Goal: Task Accomplishment & Management: Use online tool/utility

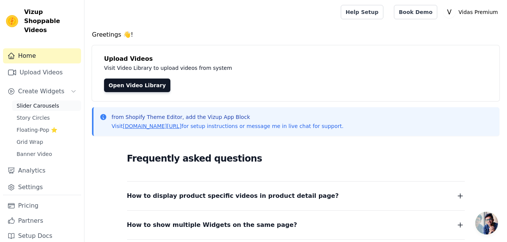
click at [57, 100] on link "Slider Carousels" at bounding box center [46, 105] width 69 height 11
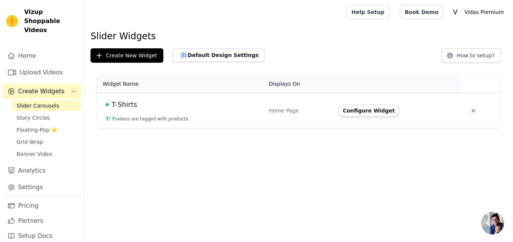
click at [143, 124] on td "T-Shirts 7 / 7 videos are tagged with products." at bounding box center [180, 110] width 167 height 35
click at [368, 107] on button "Configure Widget" at bounding box center [368, 110] width 61 height 12
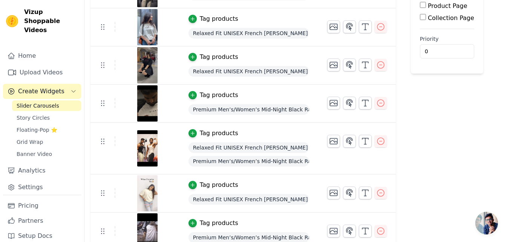
scroll to position [129, 0]
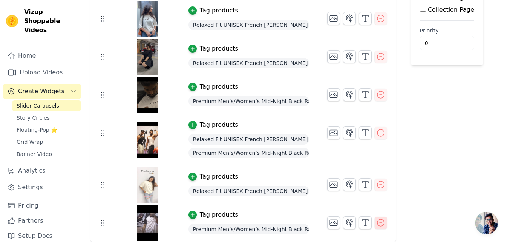
click at [378, 224] on icon "button" at bounding box center [380, 222] width 9 height 9
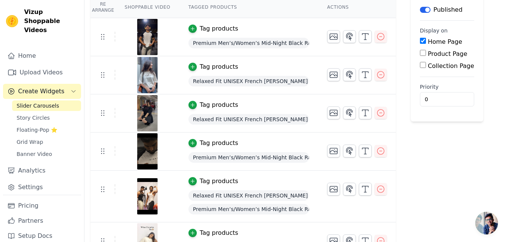
scroll to position [91, 0]
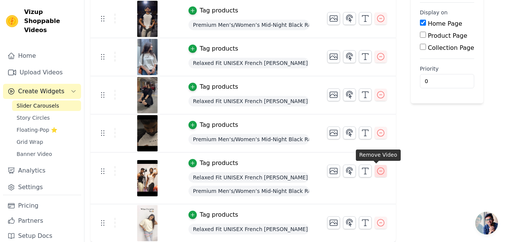
click at [376, 170] on icon "button" at bounding box center [380, 170] width 9 height 9
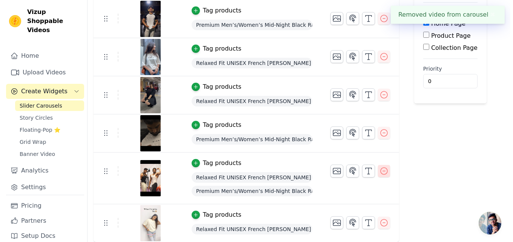
scroll to position [0, 0]
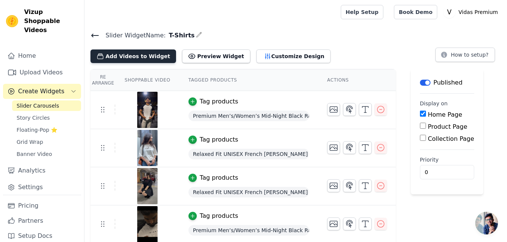
click at [150, 53] on button "Add Videos to Widget" at bounding box center [133, 56] width 86 height 14
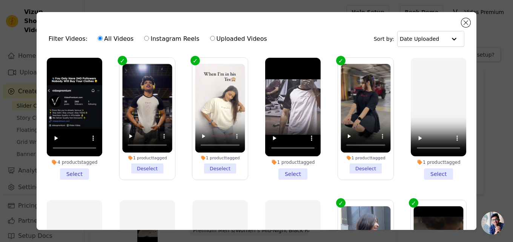
click at [74, 171] on li "4 products tagged Select" at bounding box center [74, 119] width 55 height 122
click at [0, 0] on input "4 products tagged Select" at bounding box center [0, 0] width 0 height 0
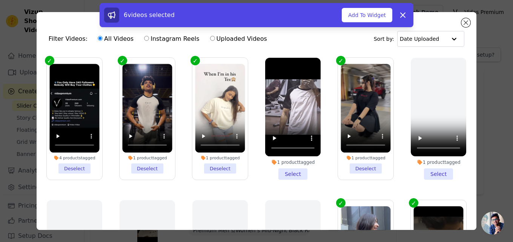
click at [144, 38] on input "Instagram Reels" at bounding box center [146, 38] width 5 height 5
radio input "true"
click at [154, 39] on label "Instagram Reels" at bounding box center [172, 39] width 56 height 10
click at [149, 39] on input "Instagram Reels" at bounding box center [146, 38] width 5 height 5
click at [210, 36] on input "Uploaded Videos" at bounding box center [212, 38] width 5 height 5
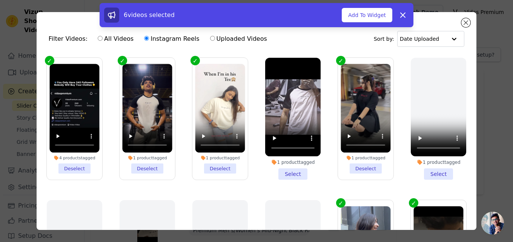
radio input "true"
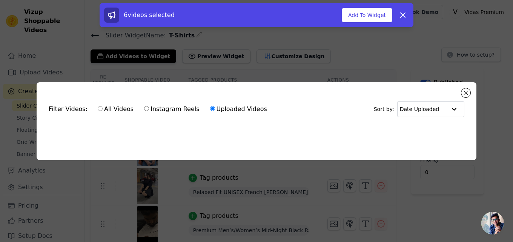
click at [98, 106] on input "All Videos" at bounding box center [100, 108] width 5 height 5
radio input "true"
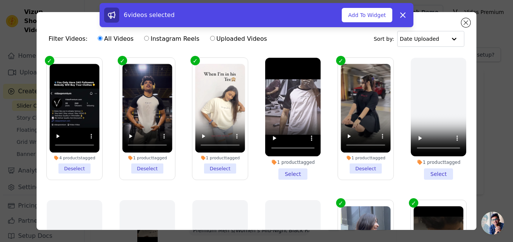
click at [151, 38] on label "Instagram Reels" at bounding box center [172, 39] width 56 height 10
click at [149, 38] on input "Instagram Reels" at bounding box center [146, 38] width 5 height 5
radio input "true"
click at [379, 18] on button "Add To Widget" at bounding box center [367, 15] width 51 height 14
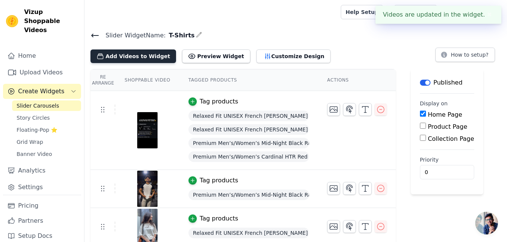
click at [130, 55] on button "Add Videos to Widget" at bounding box center [133, 56] width 86 height 14
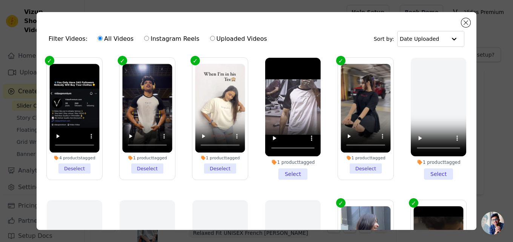
click at [146, 37] on label "Instagram Reels" at bounding box center [172, 39] width 56 height 10
click at [146, 37] on input "Instagram Reels" at bounding box center [146, 38] width 5 height 5
radio input "true"
click at [446, 41] on div at bounding box center [453, 38] width 15 height 15
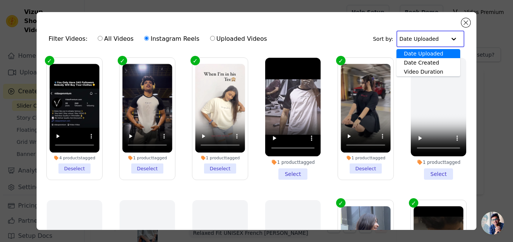
click at [220, 40] on label "Uploaded Videos" at bounding box center [239, 39] width 58 height 10
click at [215, 40] on input "Uploaded Videos" at bounding box center [212, 38] width 5 height 5
radio input "true"
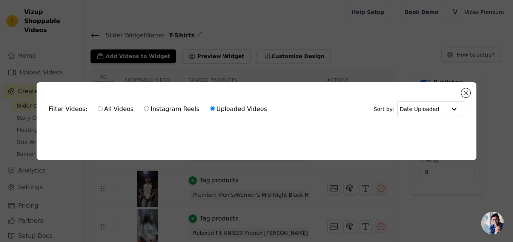
click at [168, 57] on div "Filter Videos: All Videos Instagram Reels Uploaded Videos Sort by: Date Uploade…" at bounding box center [256, 121] width 513 height 242
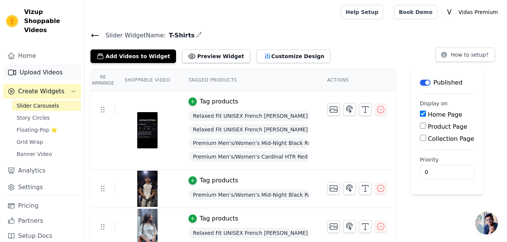
click at [53, 65] on link "Upload Videos" at bounding box center [42, 72] width 78 height 15
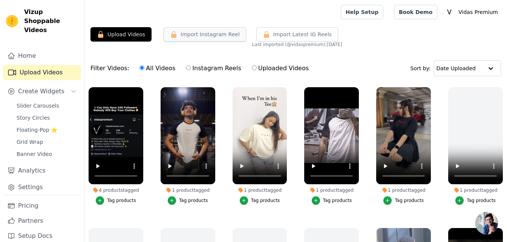
click at [210, 30] on button "Import Instagram Reel" at bounding box center [205, 34] width 83 height 14
click at [216, 33] on button "Import Instagram Reel" at bounding box center [205, 34] width 83 height 14
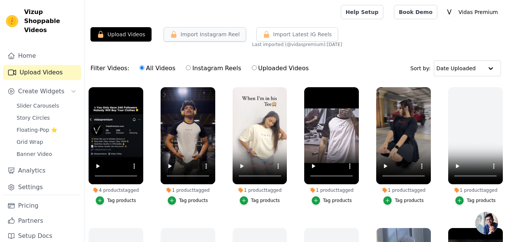
click at [216, 33] on button "Import Instagram Reel" at bounding box center [205, 34] width 83 height 14
click at [204, 67] on label "Instagram Reels" at bounding box center [214, 68] width 56 height 10
click at [191, 67] on input "Instagram Reels" at bounding box center [188, 67] width 5 height 5
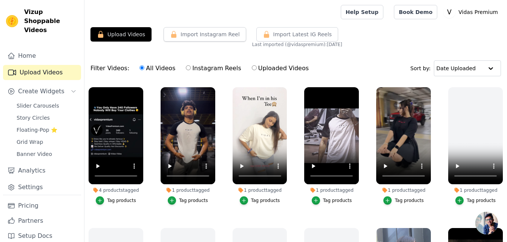
radio input "true"
click at [228, 34] on button "Import Instagram Reel" at bounding box center [205, 34] width 83 height 14
click at [117, 33] on button "Upload Videos" at bounding box center [120, 34] width 61 height 14
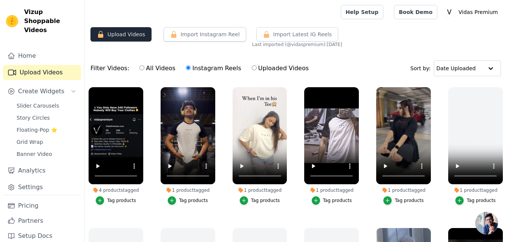
click at [117, 33] on button "Upload Videos" at bounding box center [120, 34] width 61 height 14
click at [67, 51] on link "Home" at bounding box center [42, 55] width 78 height 15
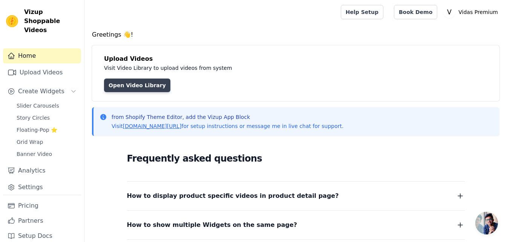
click at [115, 87] on link "Open Video Library" at bounding box center [137, 85] width 66 height 14
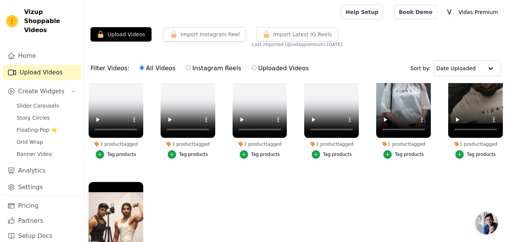
click at [428, 184] on ul "4 products tagged Tag products 1 product tagged Tag products 1 product tagged T…" at bounding box center [295, 192] width 423 height 218
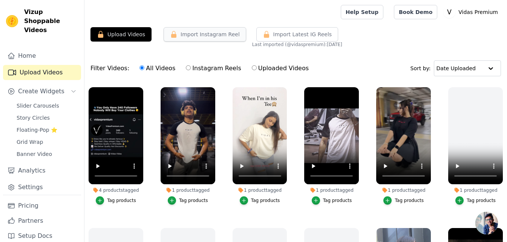
click at [186, 33] on button "Import Instagram Reel" at bounding box center [205, 34] width 83 height 14
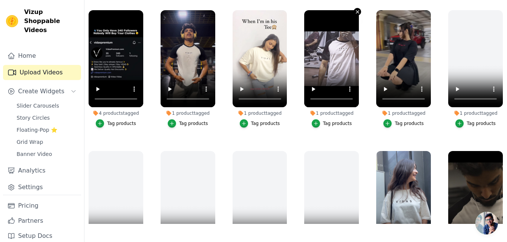
click at [355, 13] on icon "button" at bounding box center [358, 12] width 6 height 6
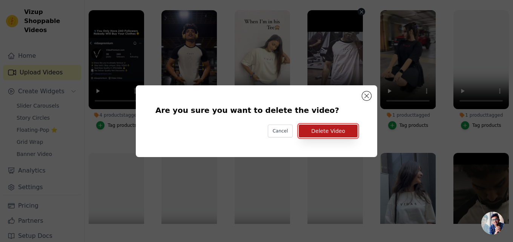
click at [333, 128] on button "Delete Video" at bounding box center [328, 130] width 59 height 13
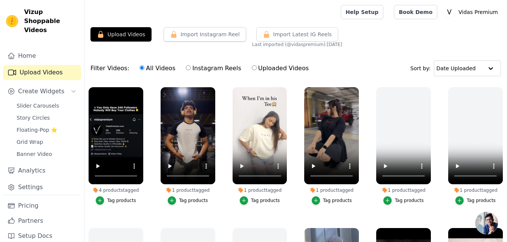
drag, startPoint x: 504, startPoint y: 8, endPoint x: 174, endPoint y: 53, distance: 333.1
click at [174, 53] on div "Upload Videos Import Instagram Reel Import Latest Instagram Reels Import Latest…" at bounding box center [295, 163] width 423 height 273
click at [69, 84] on button "Create Widgets" at bounding box center [42, 91] width 78 height 15
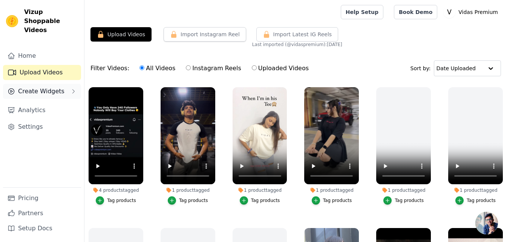
click at [69, 84] on button "Create Widgets" at bounding box center [42, 91] width 78 height 15
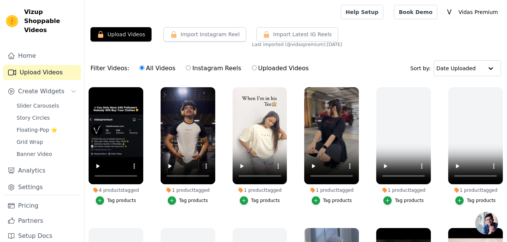
click at [123, 66] on div "Filter Videos: All Videos Instagram Reels Uploaded Videos" at bounding box center [201, 68] width 222 height 17
click at [135, 33] on button "Upload Videos" at bounding box center [120, 34] width 61 height 14
click at [170, 31] on icon "button" at bounding box center [174, 35] width 8 height 8
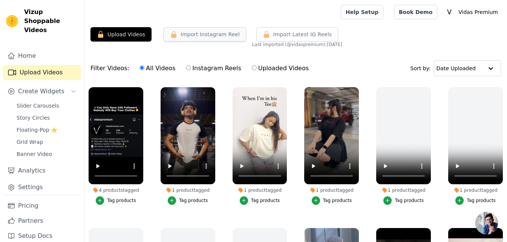
click at [170, 31] on icon "button" at bounding box center [174, 35] width 8 height 8
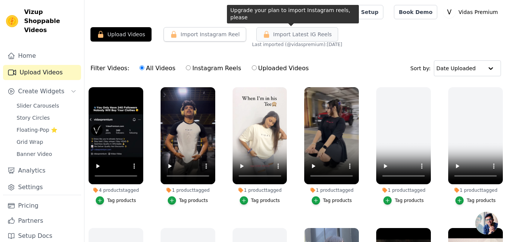
click at [275, 39] on button "Import Latest IG Reels" at bounding box center [297, 34] width 82 height 14
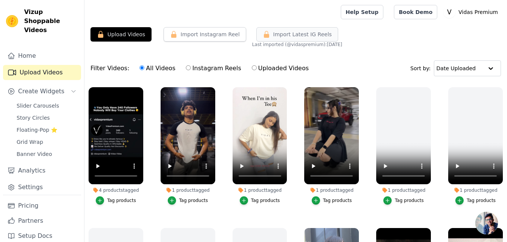
click at [275, 39] on button "Import Latest IG Reels" at bounding box center [297, 34] width 82 height 14
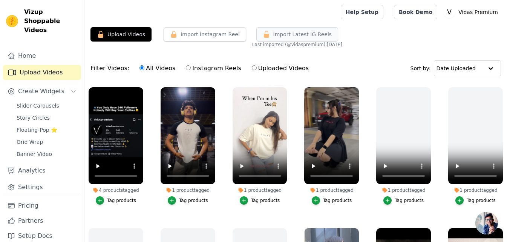
click at [275, 39] on button "Import Latest IG Reels" at bounding box center [297, 34] width 82 height 14
click at [266, 70] on label "Uploaded Videos" at bounding box center [280, 68] width 58 height 10
click at [257, 70] on input "Uploaded Videos" at bounding box center [254, 67] width 5 height 5
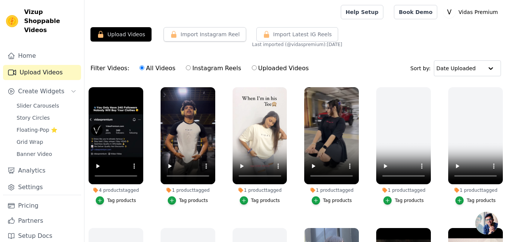
radio input "true"
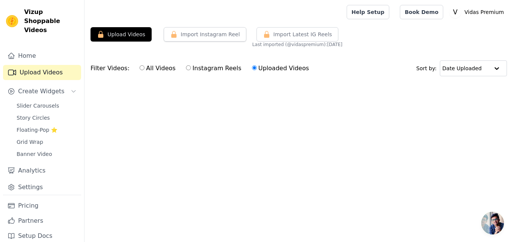
click at [202, 71] on label "Instagram Reels" at bounding box center [214, 68] width 56 height 10
click at [191, 70] on input "Instagram Reels" at bounding box center [188, 67] width 5 height 5
radio input "true"
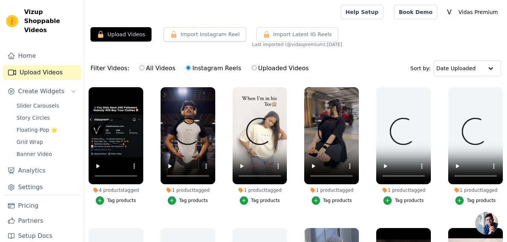
click at [161, 71] on label "All Videos" at bounding box center [157, 68] width 37 height 10
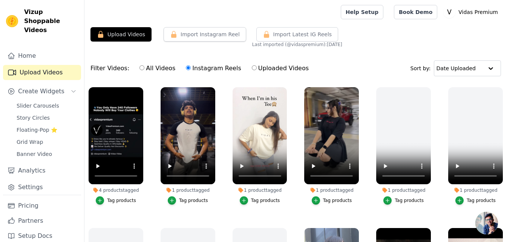
click at [144, 70] on input "All Videos" at bounding box center [142, 67] width 5 height 5
radio input "true"
click at [161, 71] on label "All Videos" at bounding box center [157, 68] width 37 height 10
click at [144, 70] on input "All Videos" at bounding box center [142, 67] width 5 height 5
click at [136, 30] on button "Upload Videos" at bounding box center [120, 34] width 61 height 14
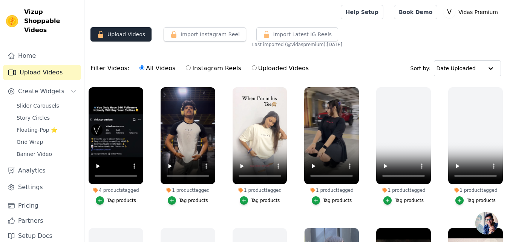
click at [136, 30] on button "Upload Videos" at bounding box center [120, 34] width 61 height 14
click at [170, 32] on icon "button" at bounding box center [174, 35] width 8 height 8
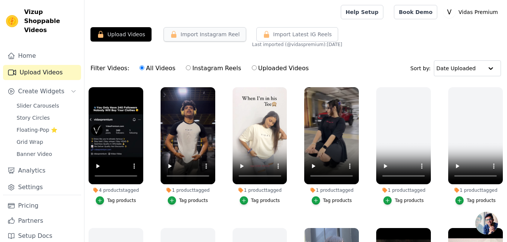
click at [170, 32] on icon "button" at bounding box center [174, 35] width 8 height 8
